Goal: Task Accomplishment & Management: Use online tool/utility

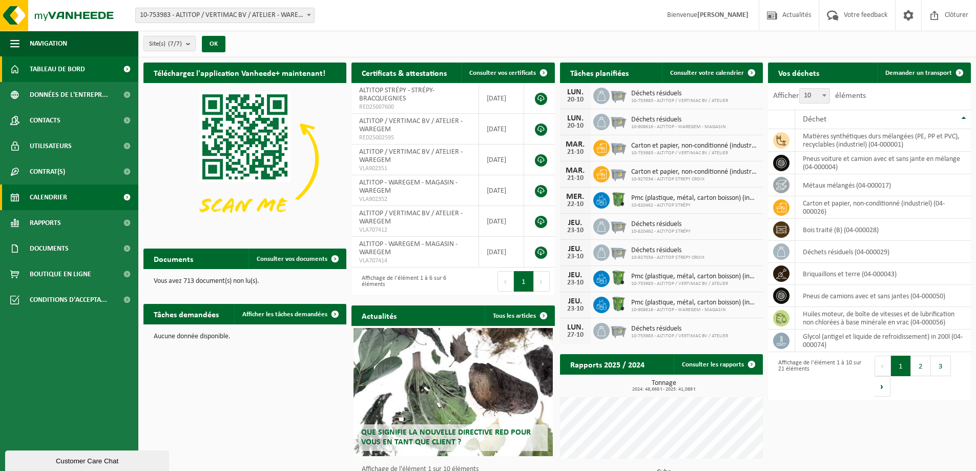
click at [66, 197] on span "Calendrier" at bounding box center [48, 198] width 37 height 26
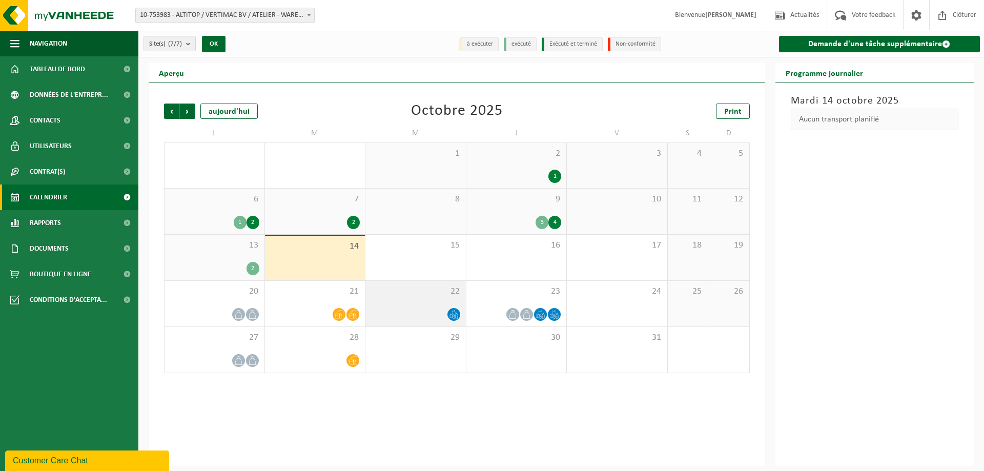
click at [445, 295] on span "22" at bounding box center [416, 291] width 90 height 11
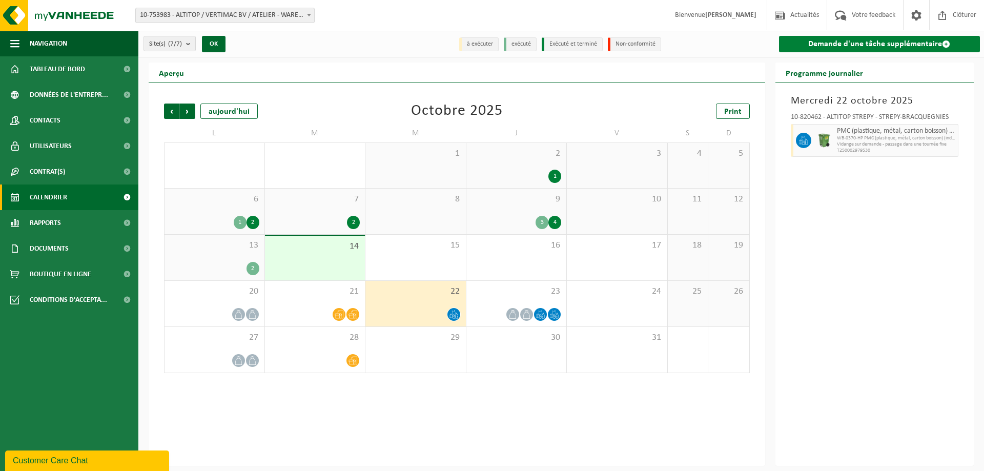
click at [935, 40] on link "Demande d'une tâche supplémentaire" at bounding box center [879, 44] width 201 height 16
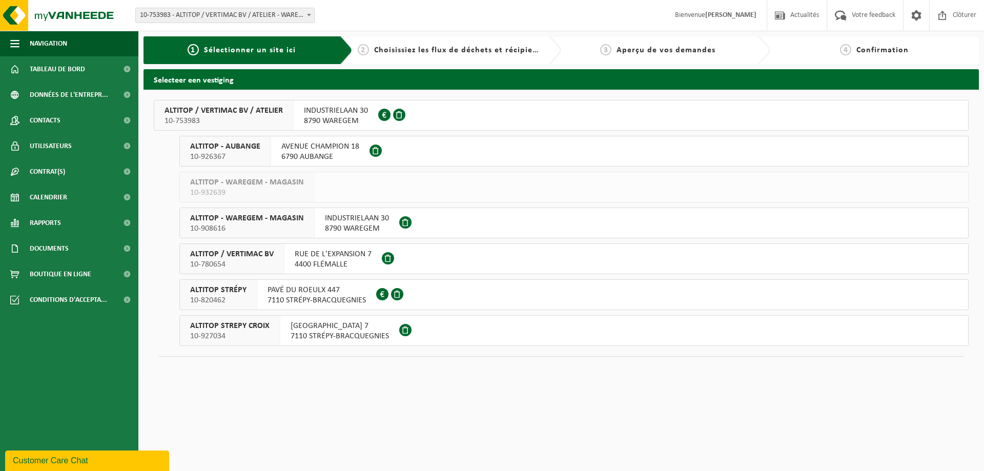
click at [371, 223] on span "8790 WAREGEM" at bounding box center [357, 228] width 64 height 10
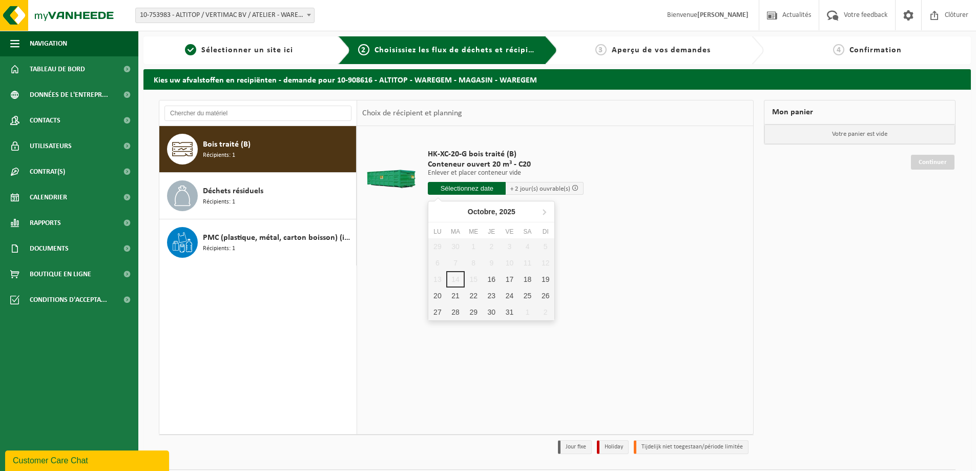
click at [472, 188] on input "text" at bounding box center [467, 188] width 78 height 13
click at [492, 278] on div "16" at bounding box center [492, 279] width 18 height 16
type input "à partir de 2025-10-16"
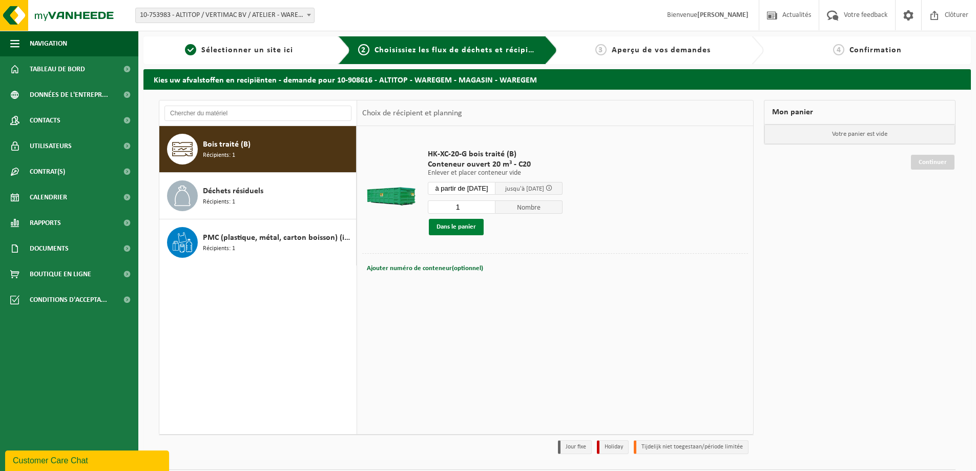
click at [452, 222] on button "Dans le panier" at bounding box center [456, 227] width 55 height 16
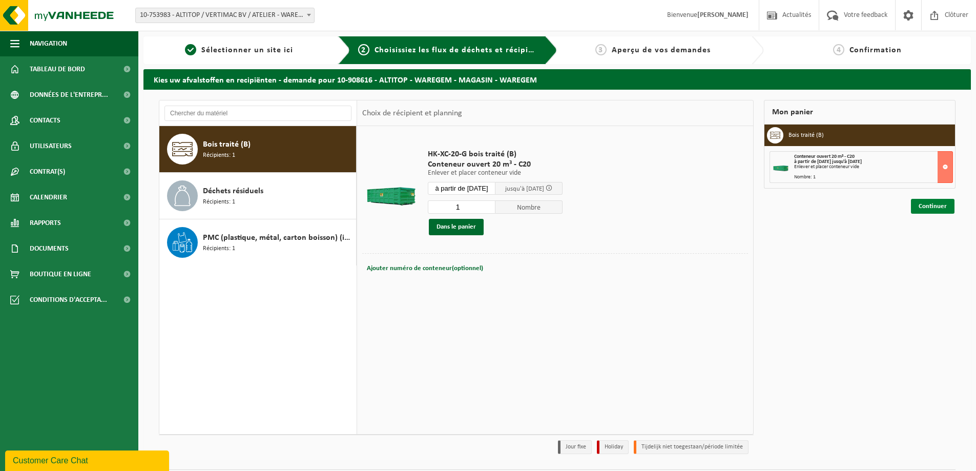
click at [940, 209] on link "Continuer" at bounding box center [933, 206] width 44 height 15
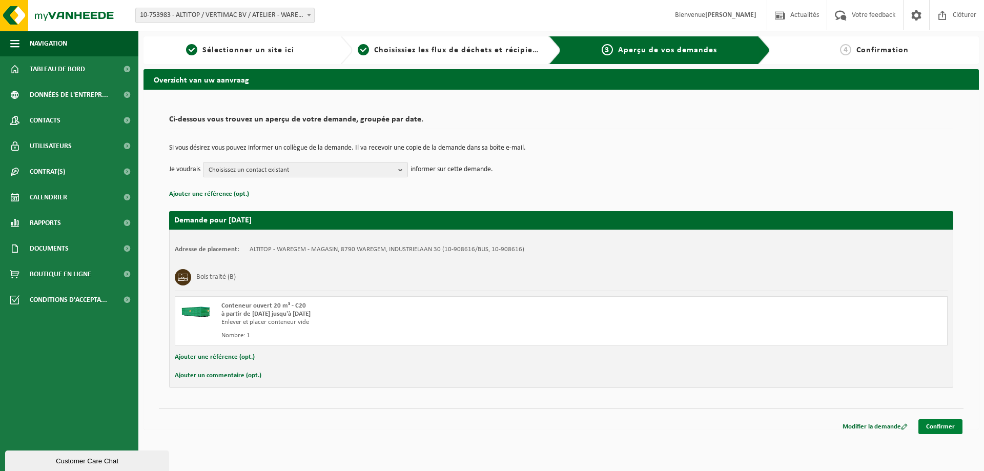
click at [943, 423] on link "Confirmer" at bounding box center [941, 426] width 44 height 15
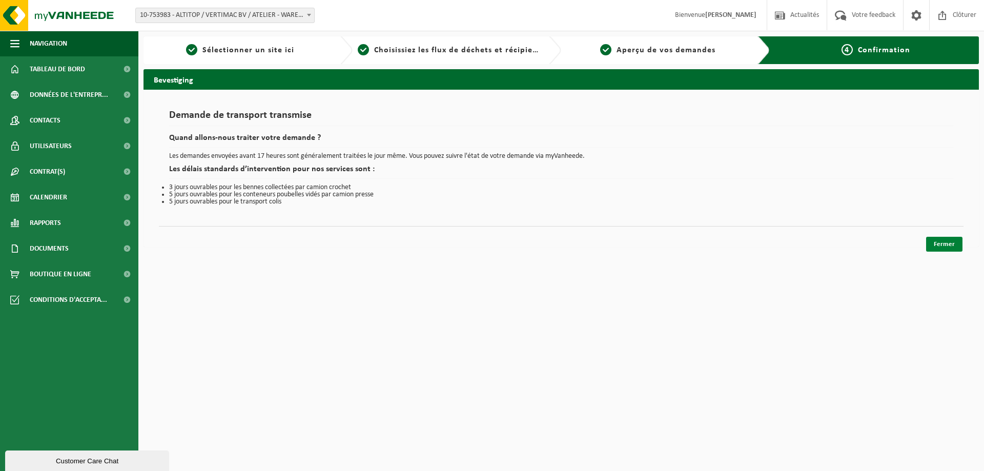
click at [950, 237] on link "Fermer" at bounding box center [944, 244] width 36 height 15
